Goal: Task Accomplishment & Management: Manage account settings

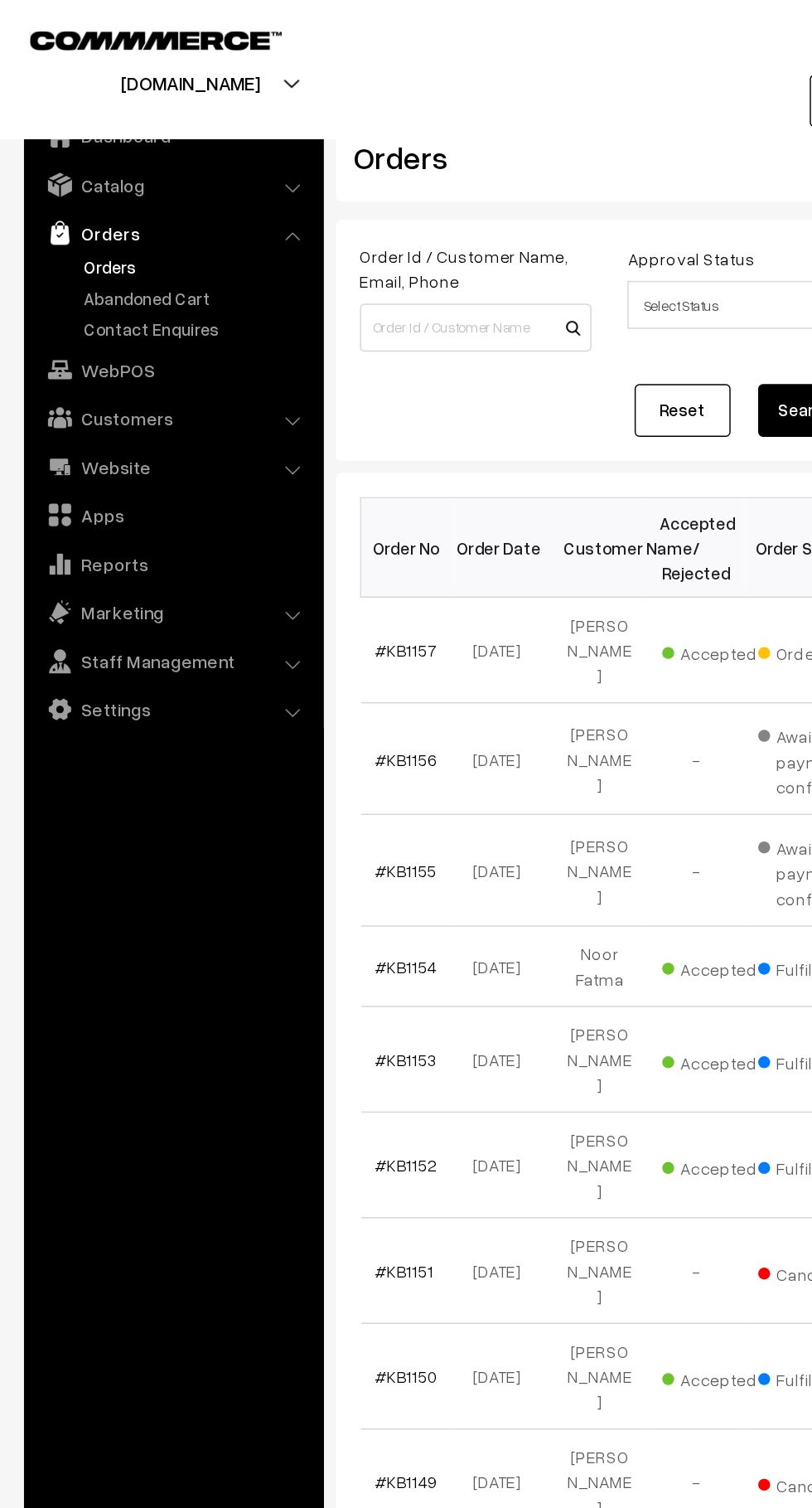
click at [70, 202] on link "Abandoned Cart" at bounding box center [135, 206] width 164 height 18
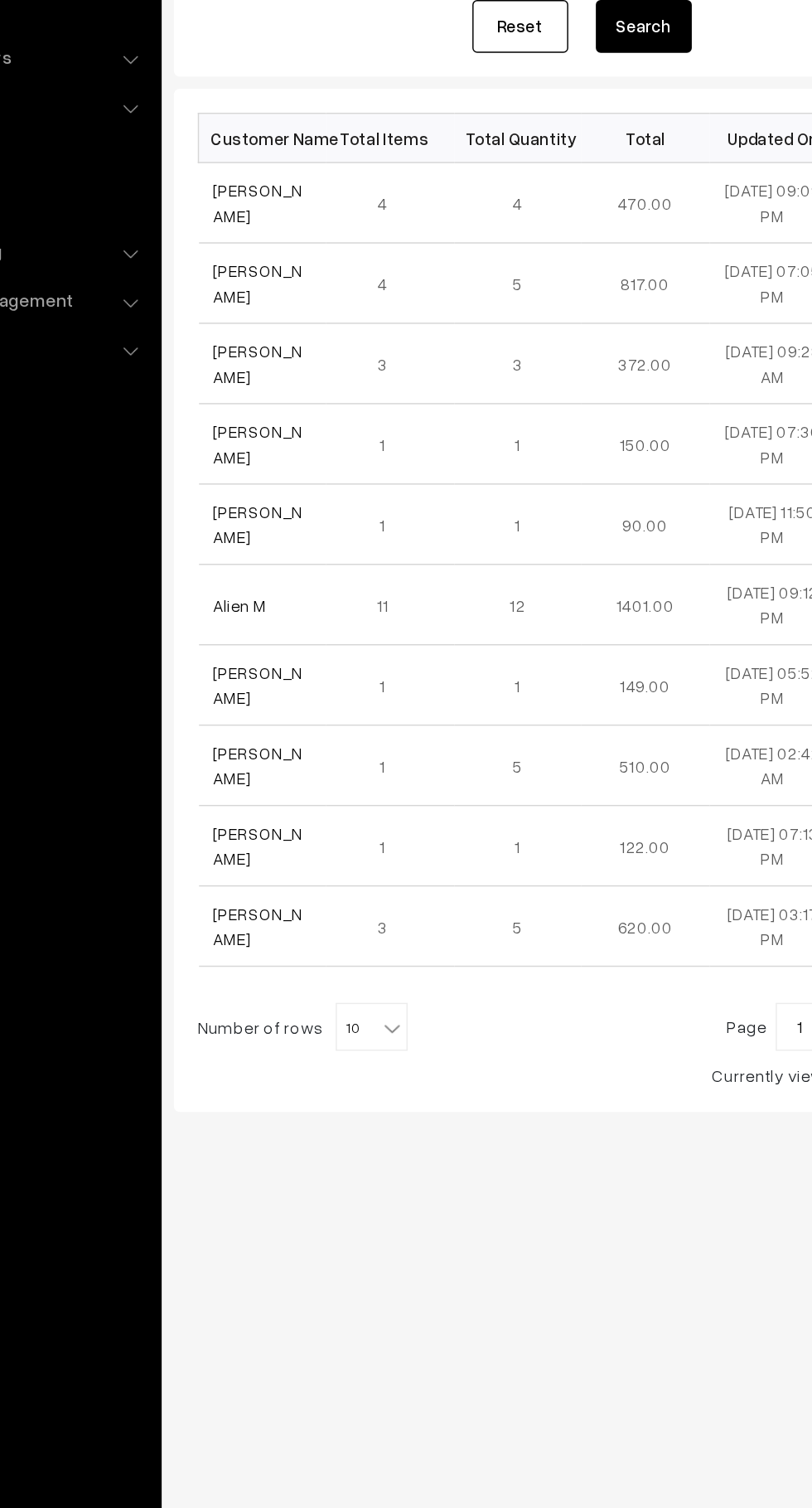
click at [259, 385] on link "[PERSON_NAME]" at bounding box center [291, 389] width 62 height 31
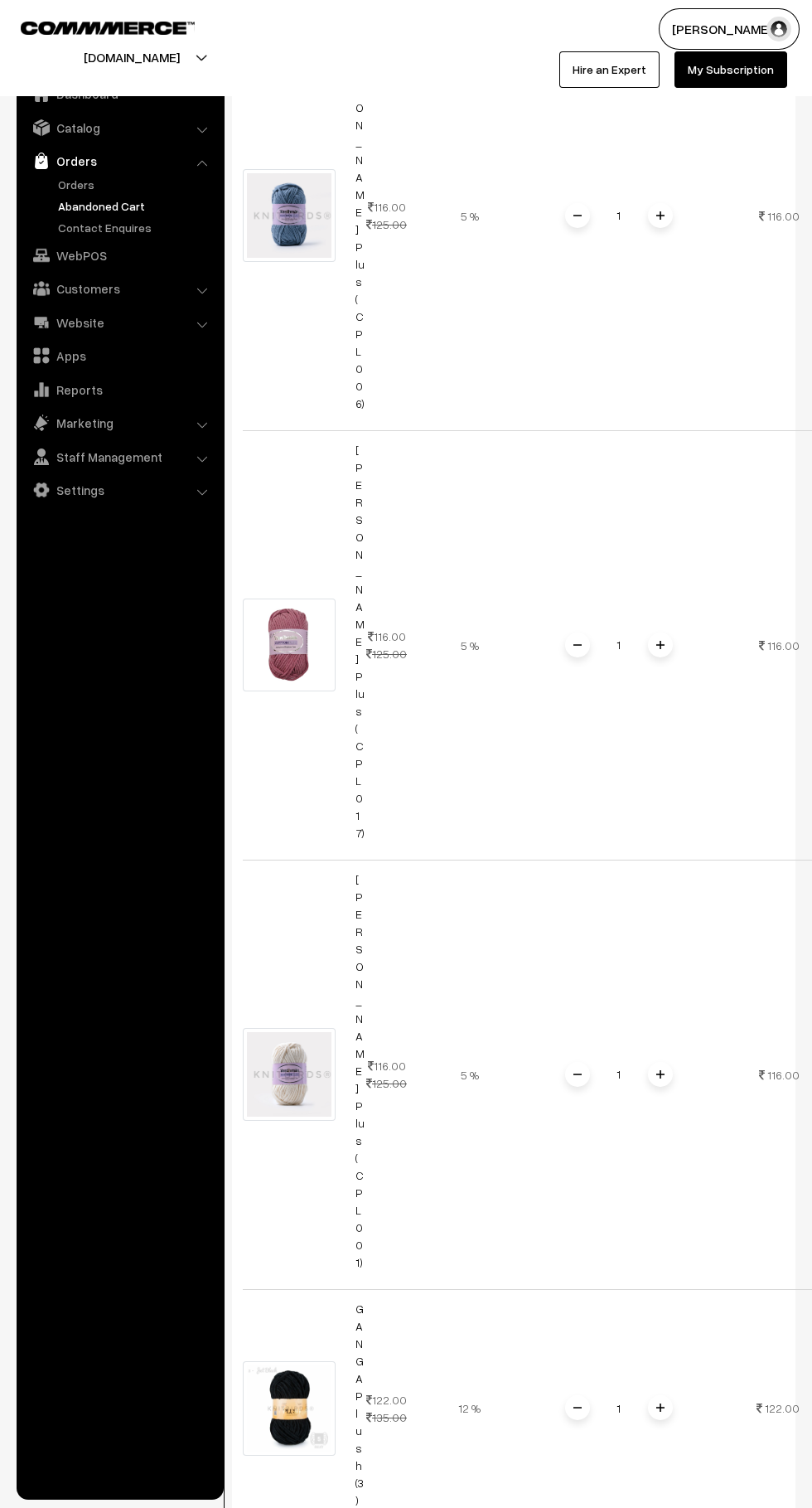
scroll to position [564, 0]
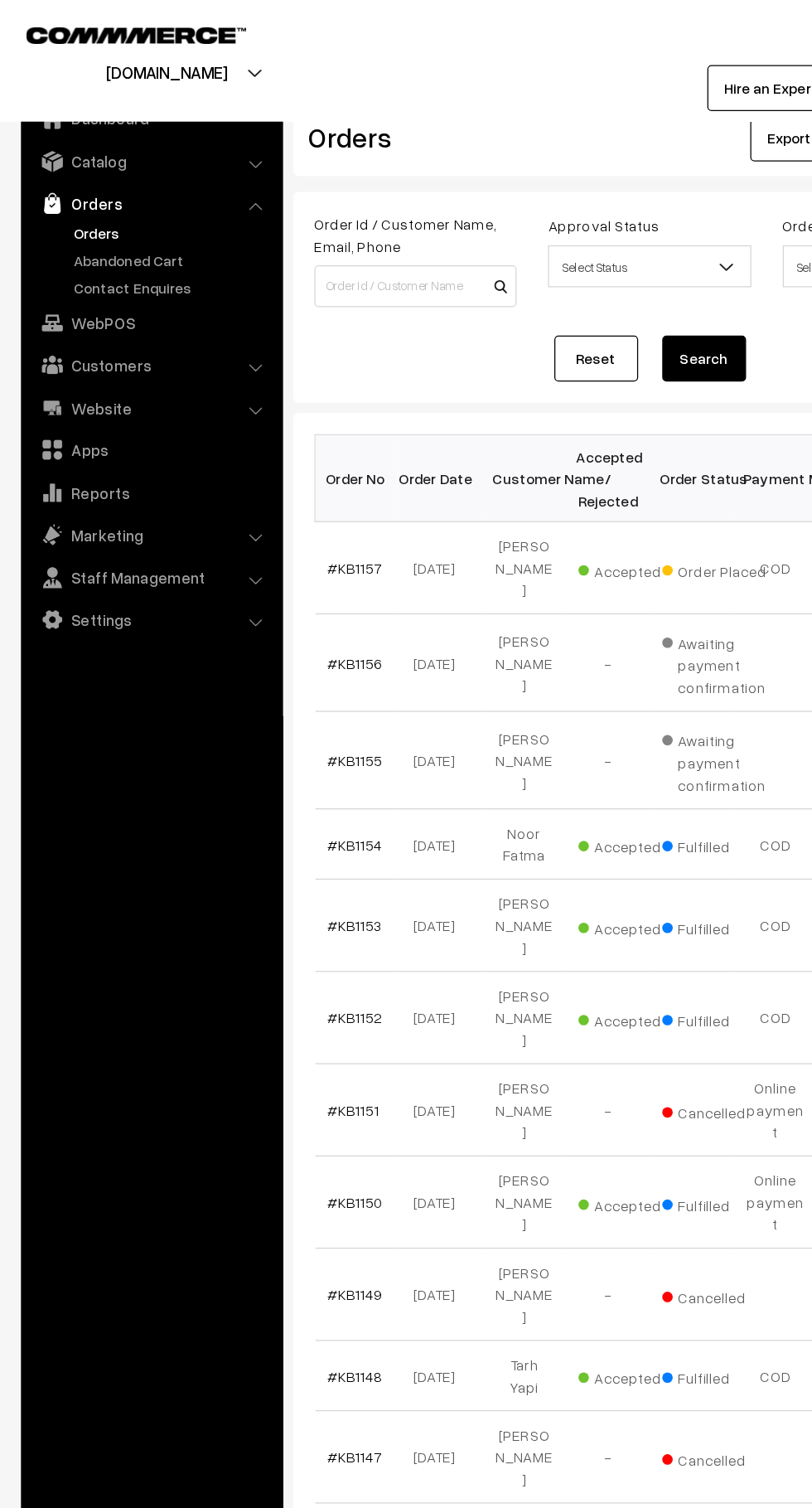
click at [147, 208] on link "Abandoned Cart" at bounding box center [135, 206] width 164 height 18
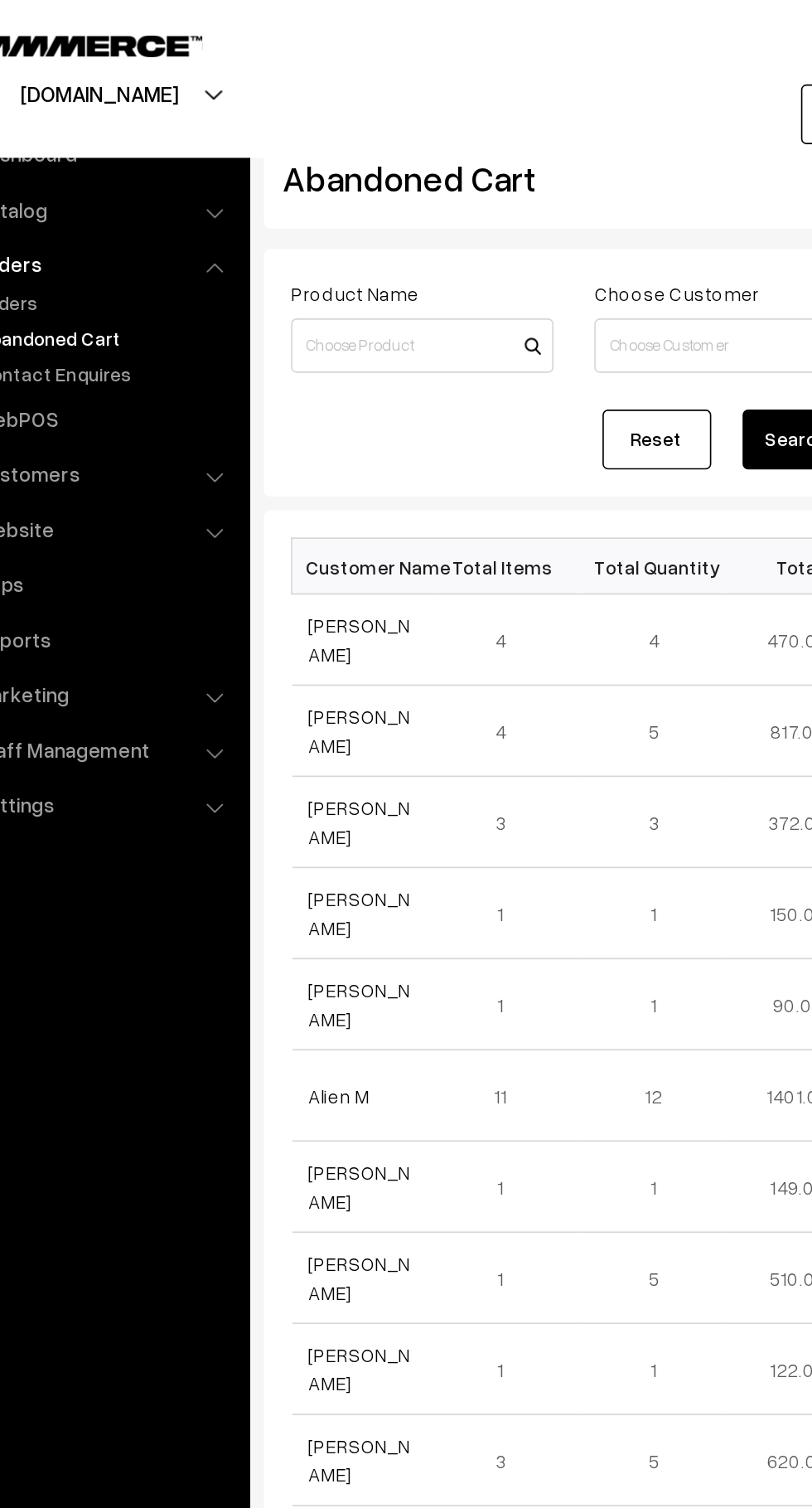
click at [300, 502] on link "[PERSON_NAME]" at bounding box center [291, 500] width 62 height 31
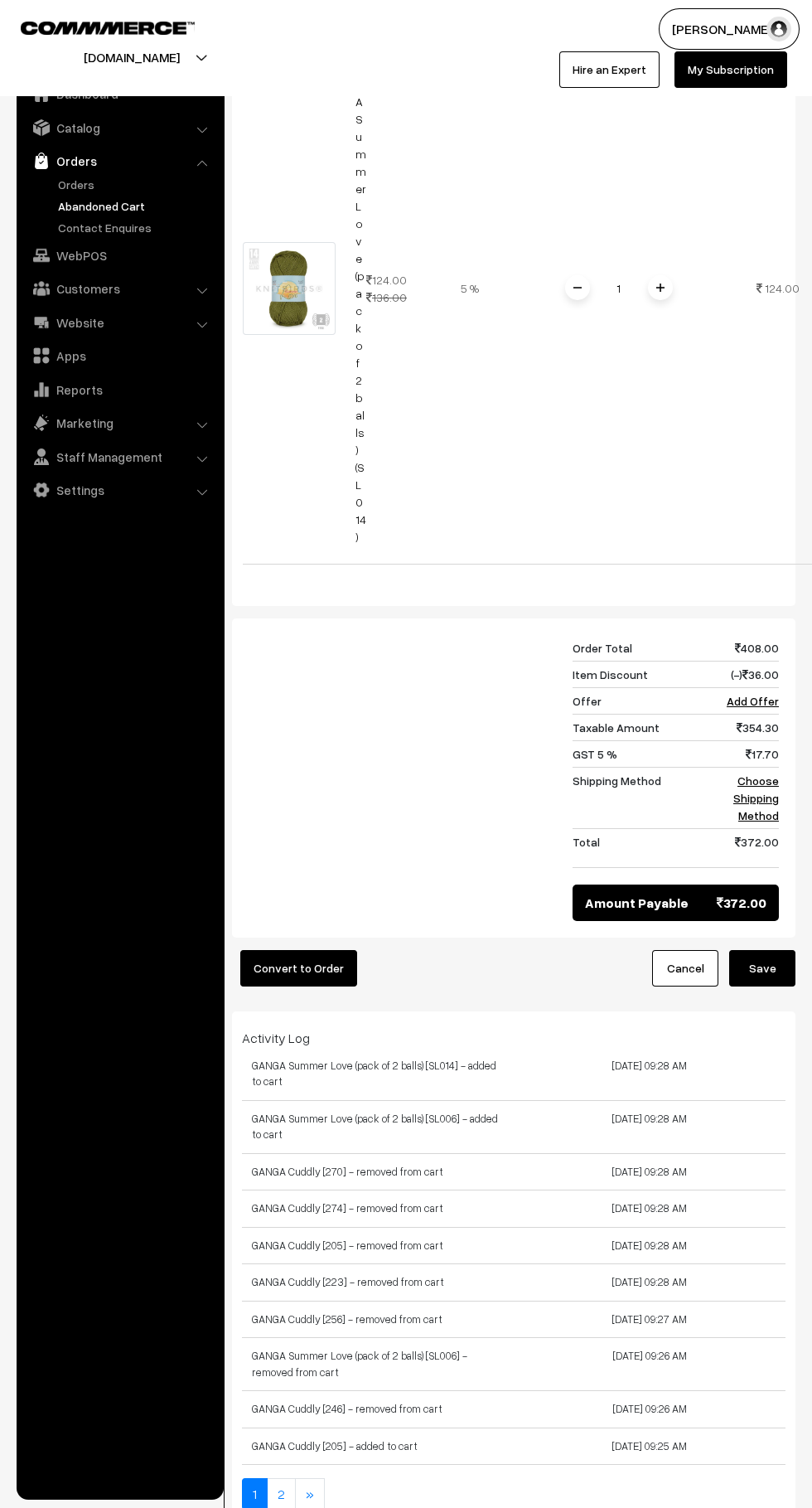
scroll to position [1769, 0]
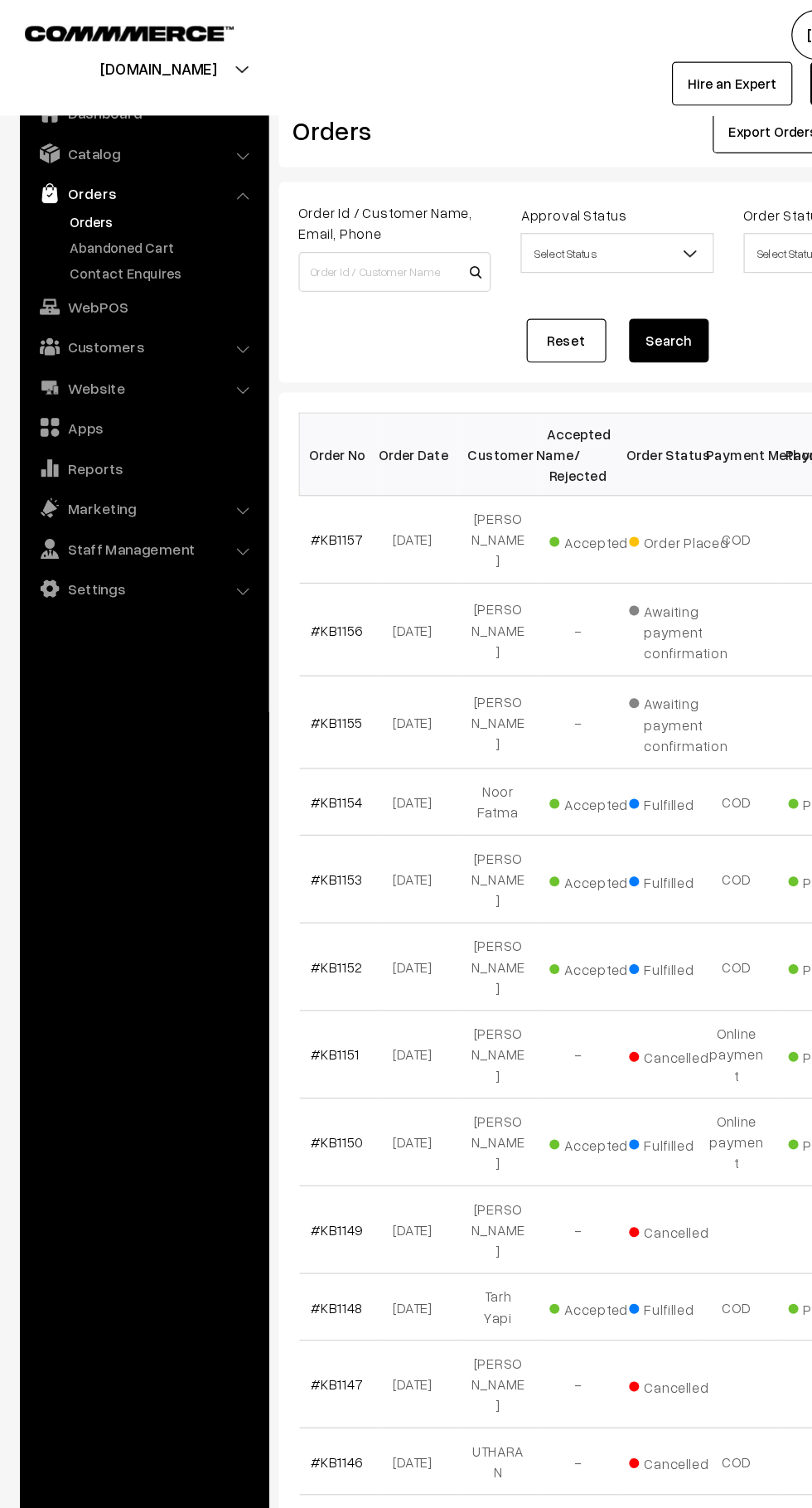
click at [147, 205] on link "Abandoned Cart" at bounding box center [135, 206] width 164 height 18
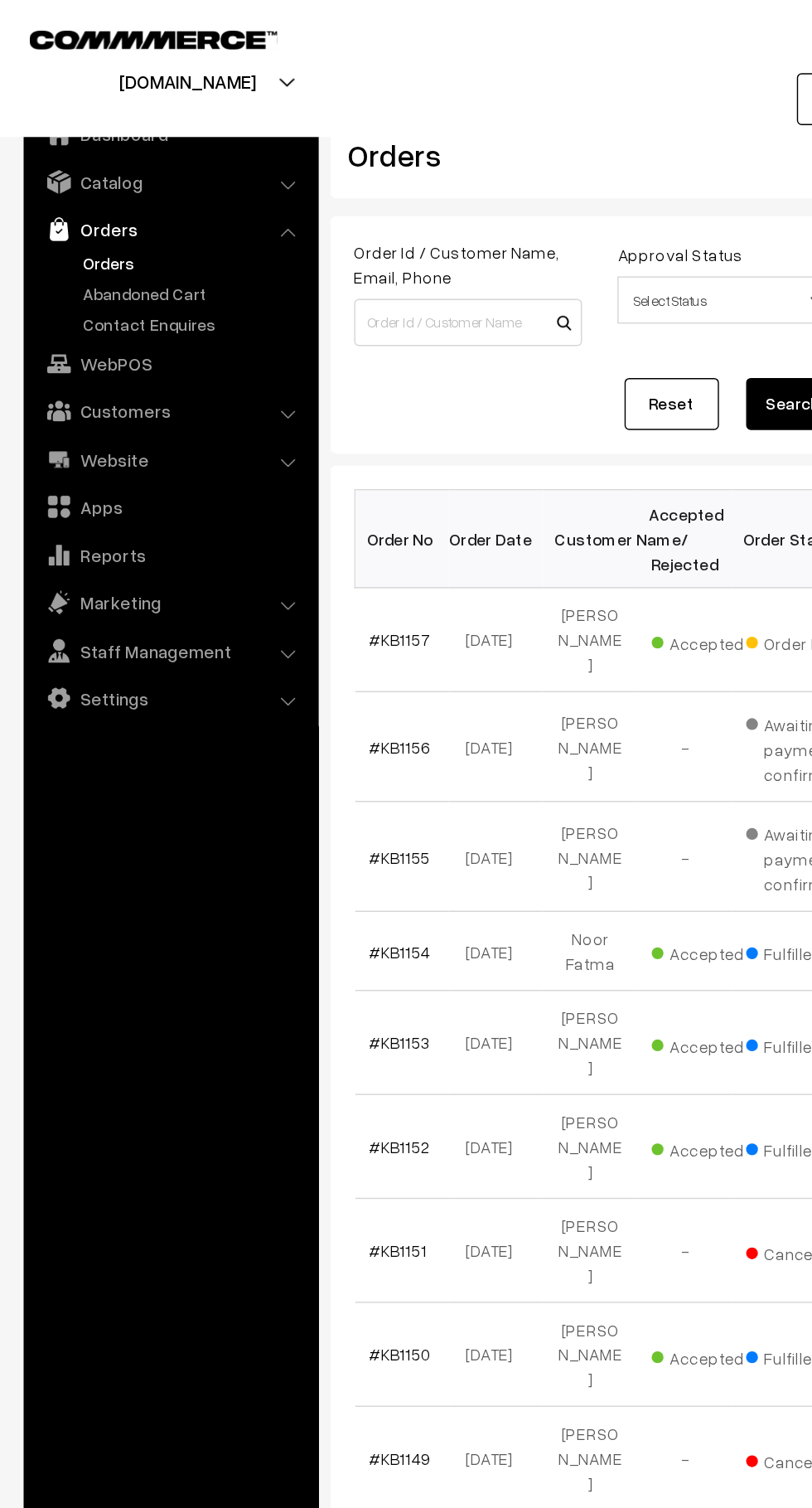
click at [144, 207] on link "Abandoned Cart" at bounding box center [135, 206] width 164 height 18
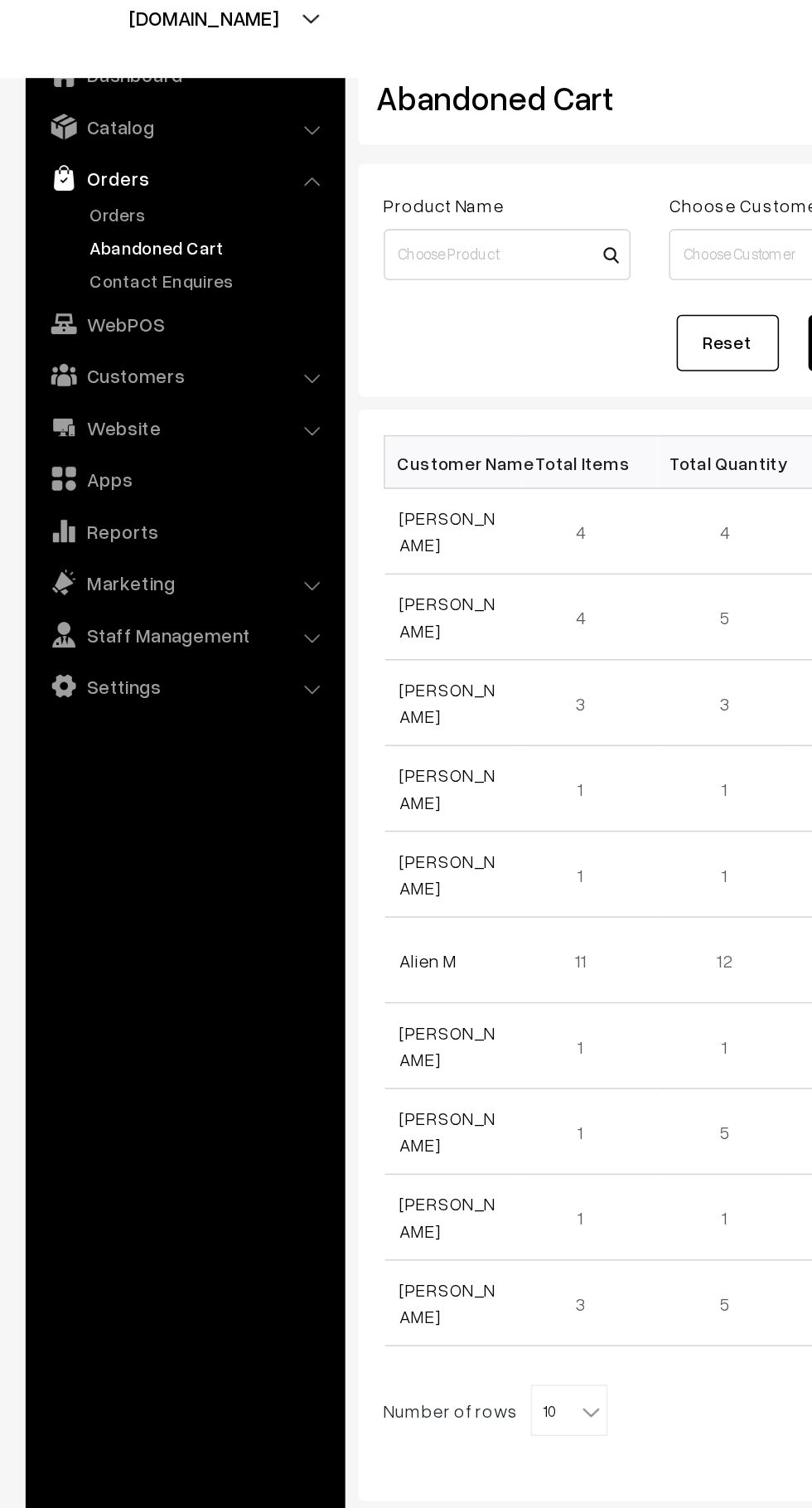
click at [70, 183] on link "Orders" at bounding box center [135, 185] width 164 height 18
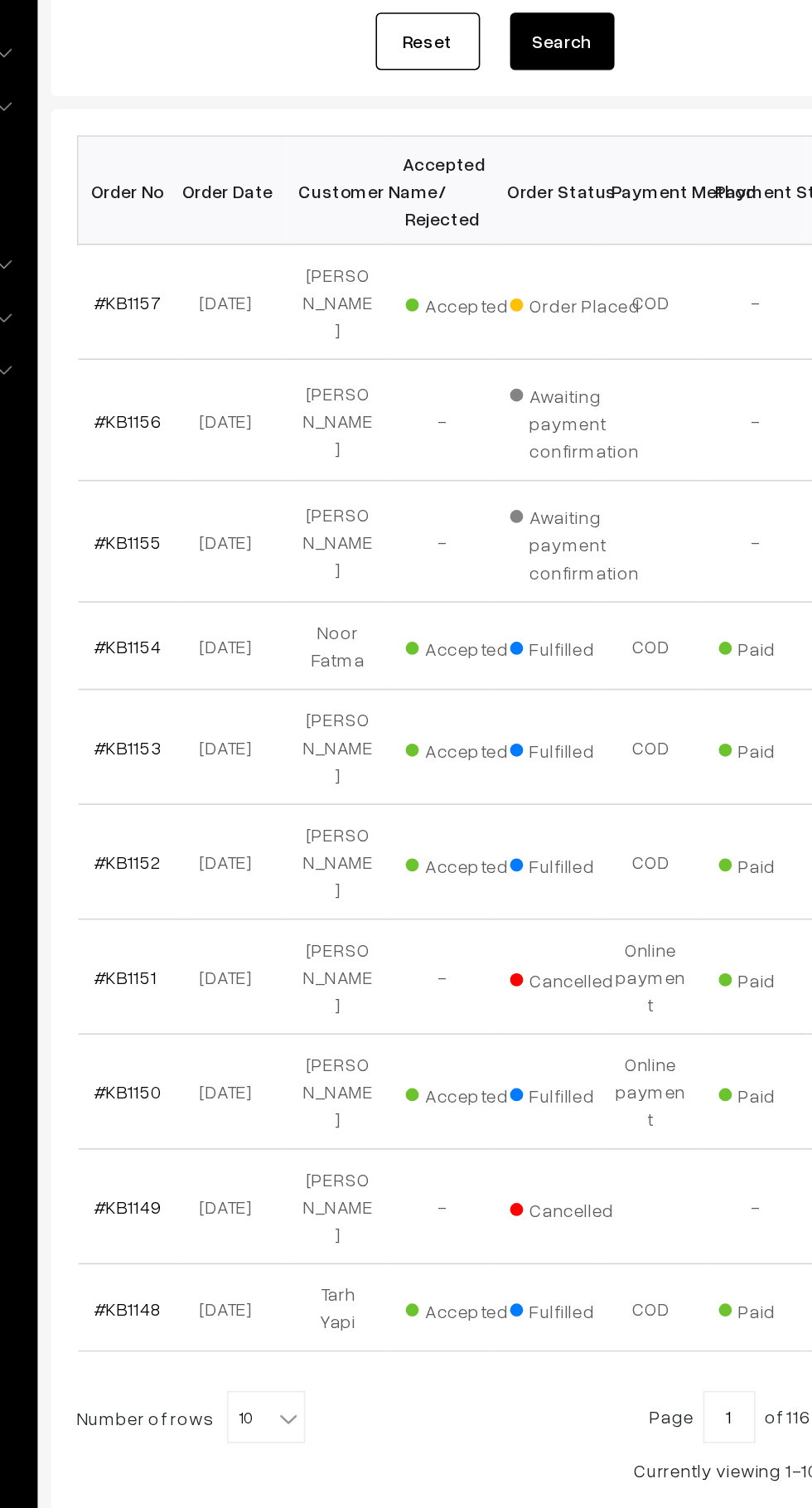
click at [379, 1150] on b at bounding box center [382, 1158] width 17 height 17
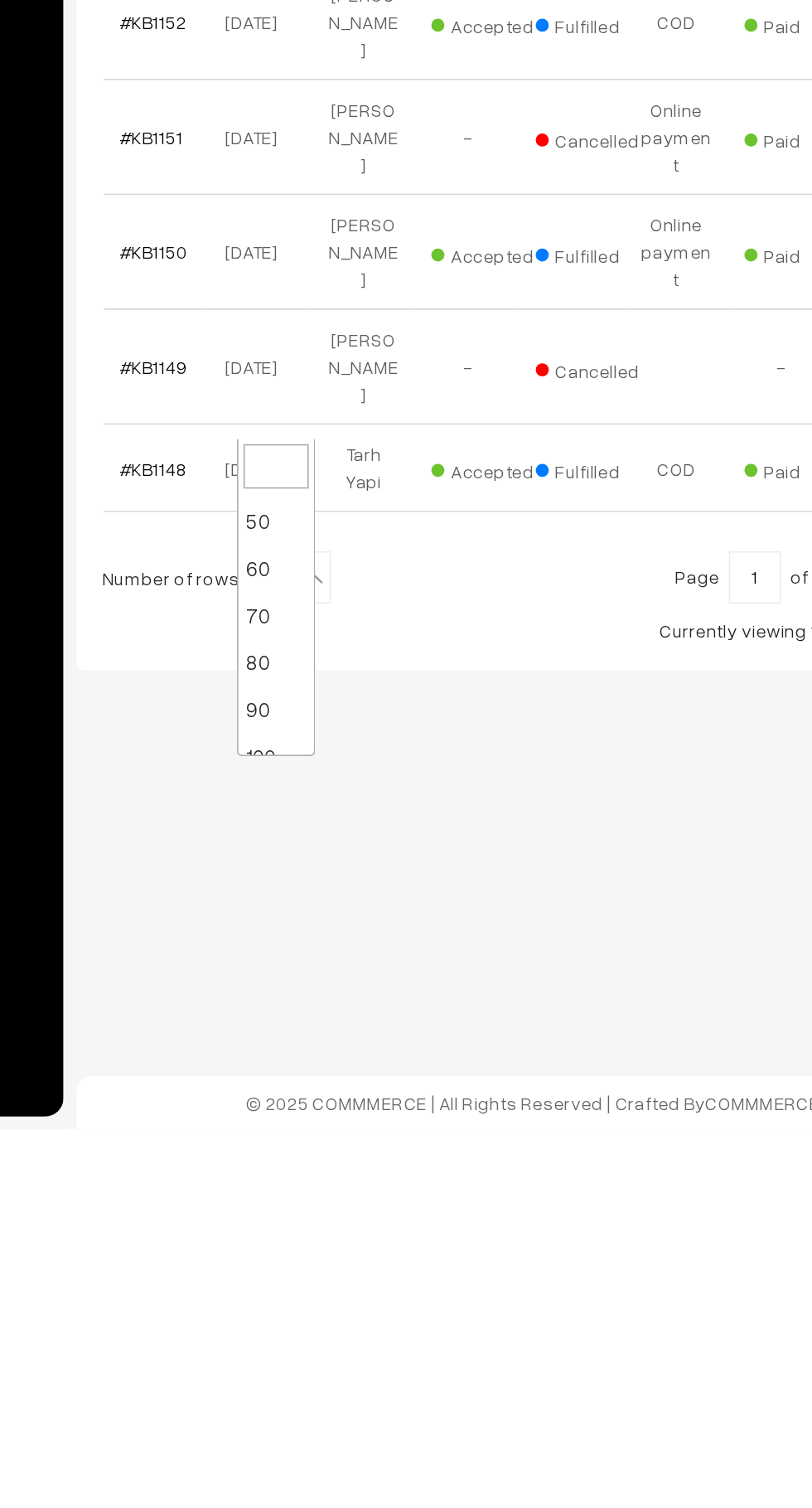
scroll to position [133, 0]
select select "100"
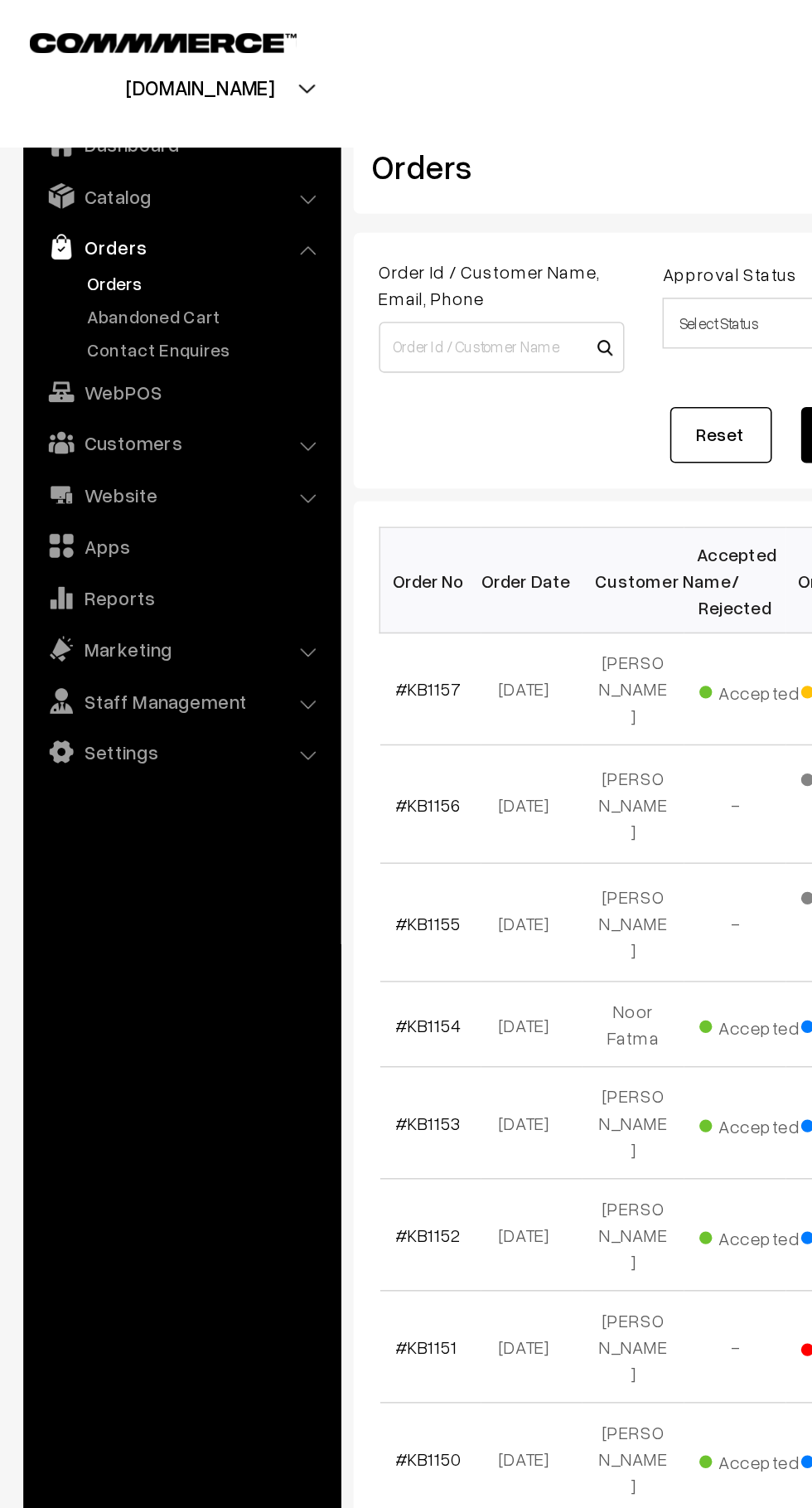
click at [142, 214] on link "Abandoned Cart" at bounding box center [135, 206] width 164 height 18
